Goal: Information Seeking & Learning: Learn about a topic

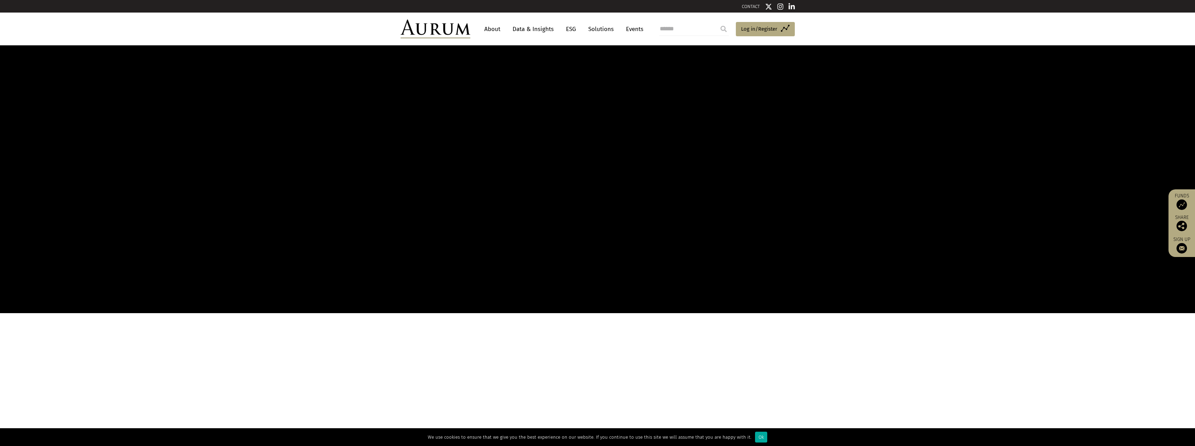
click at [531, 29] on link "Data & Insights" at bounding box center [533, 29] width 48 height 13
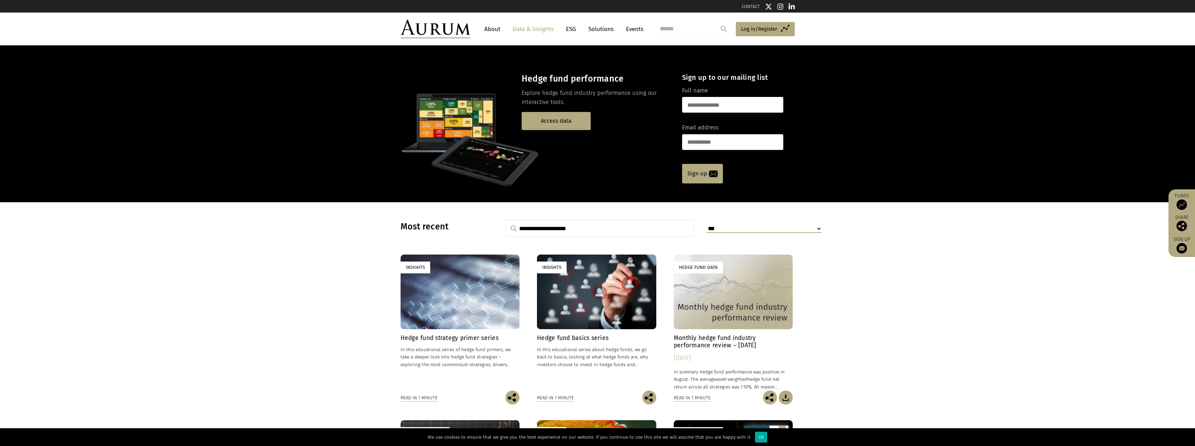
click at [473, 335] on h4 "Hedge fund strategy primer series" at bounding box center [459, 338] width 119 height 7
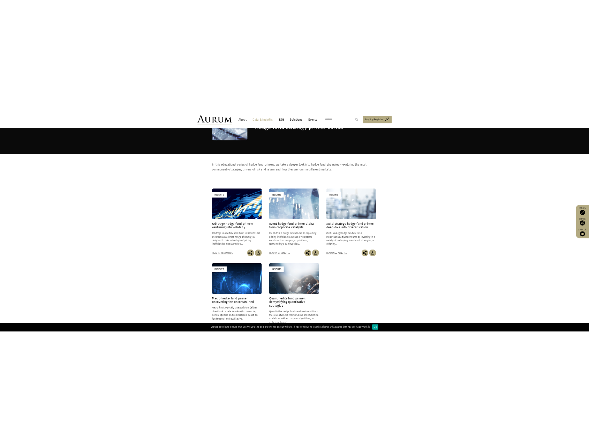
scroll to position [70, 0]
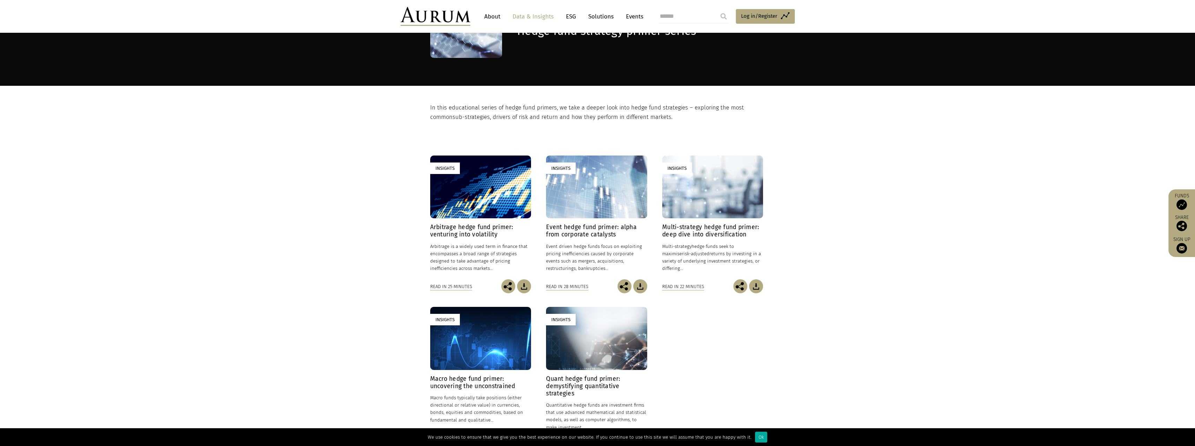
click at [525, 14] on link "Data & Insights" at bounding box center [533, 16] width 48 height 13
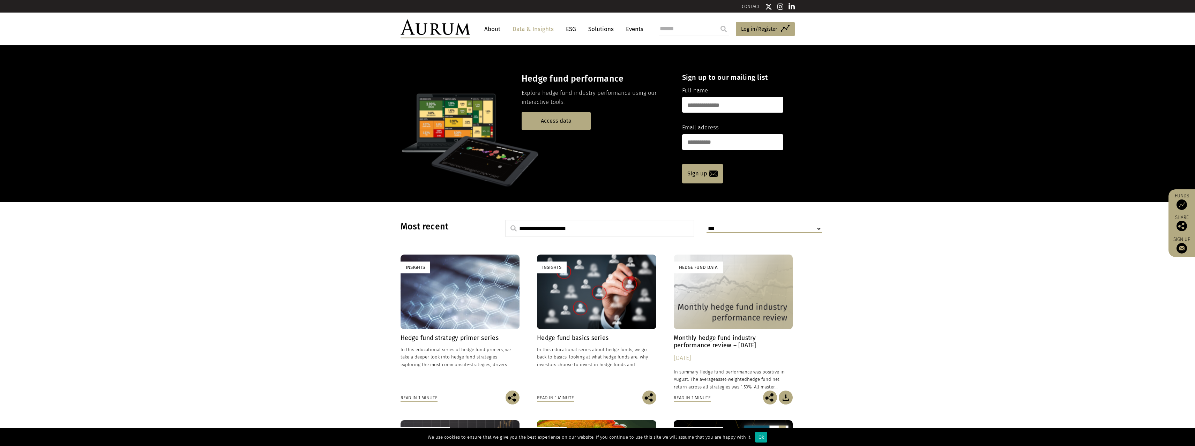
click at [589, 332] on link "Insights Hedge fund basics series In this educational series about hedge funds,…" at bounding box center [596, 323] width 119 height 136
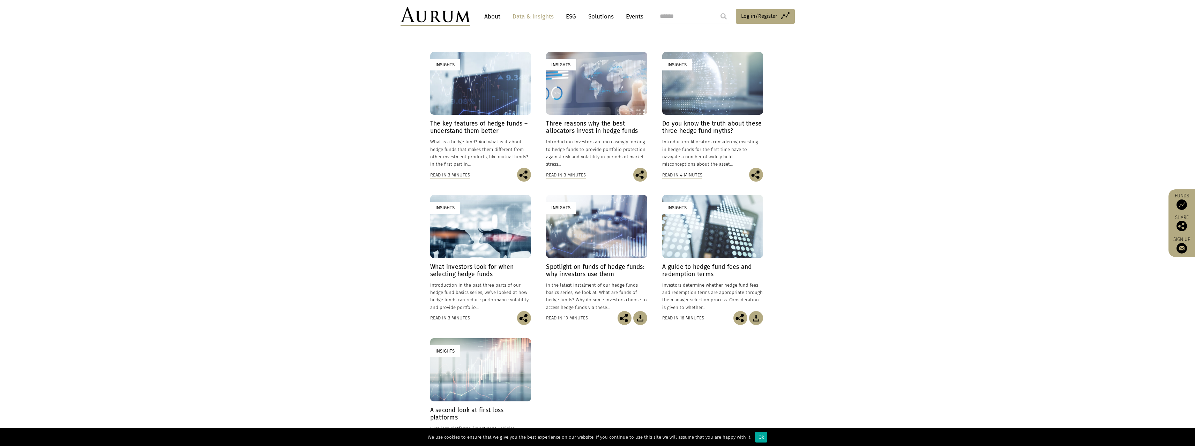
scroll to position [161, 0]
